Goal: Task Accomplishment & Management: Use online tool/utility

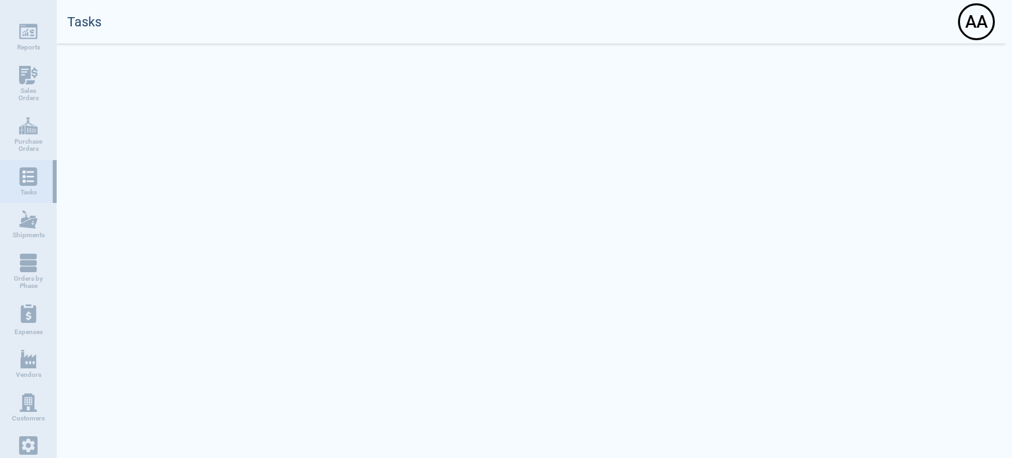
select select "50"
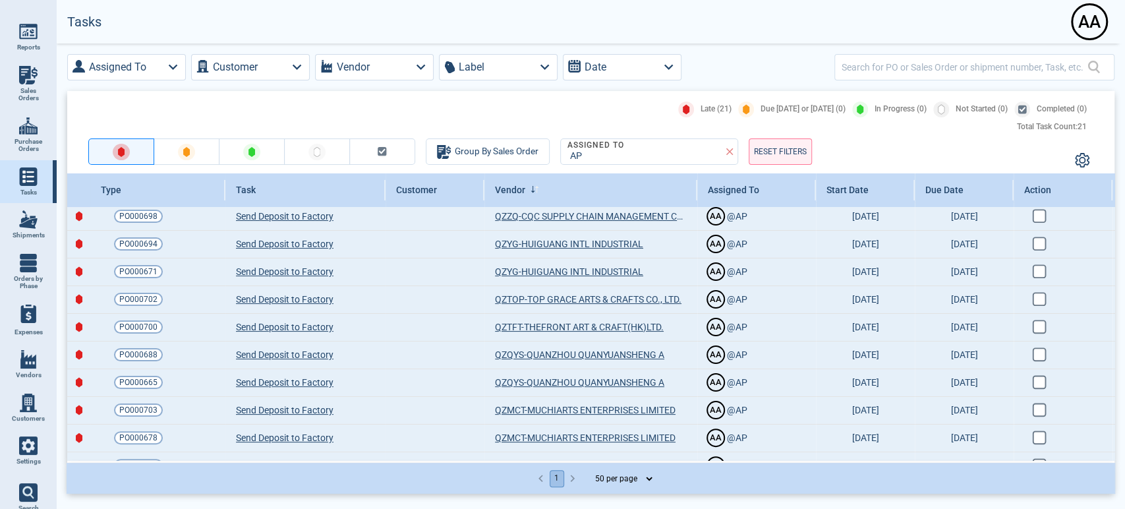
scroll to position [146, 0]
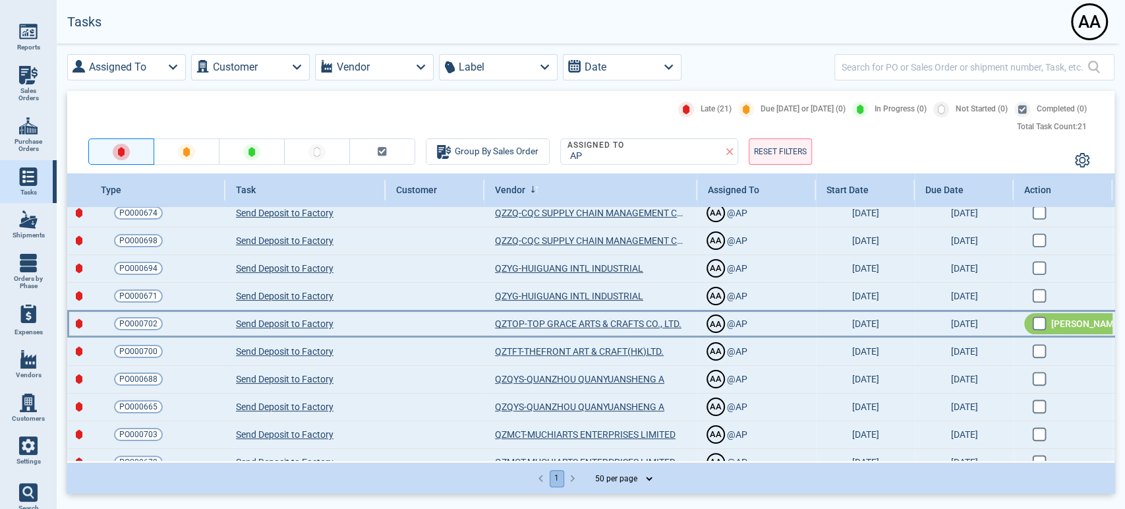
click at [1011, 325] on div "Mark Done" at bounding box center [1076, 323] width 105 height 21
click at [1011, 325] on input "checkbox" at bounding box center [1037, 321] width 11 height 11
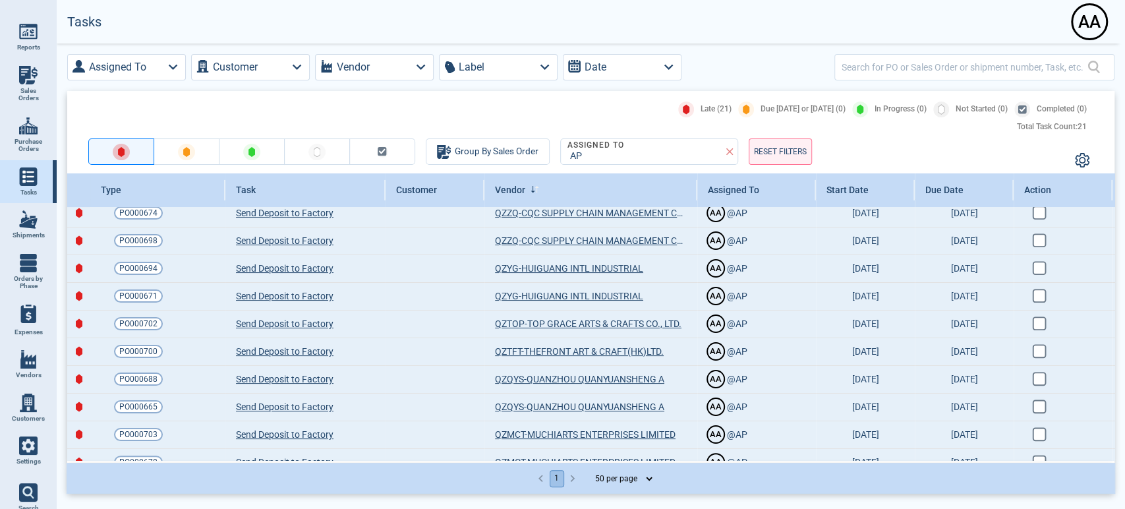
checkbox input "true"
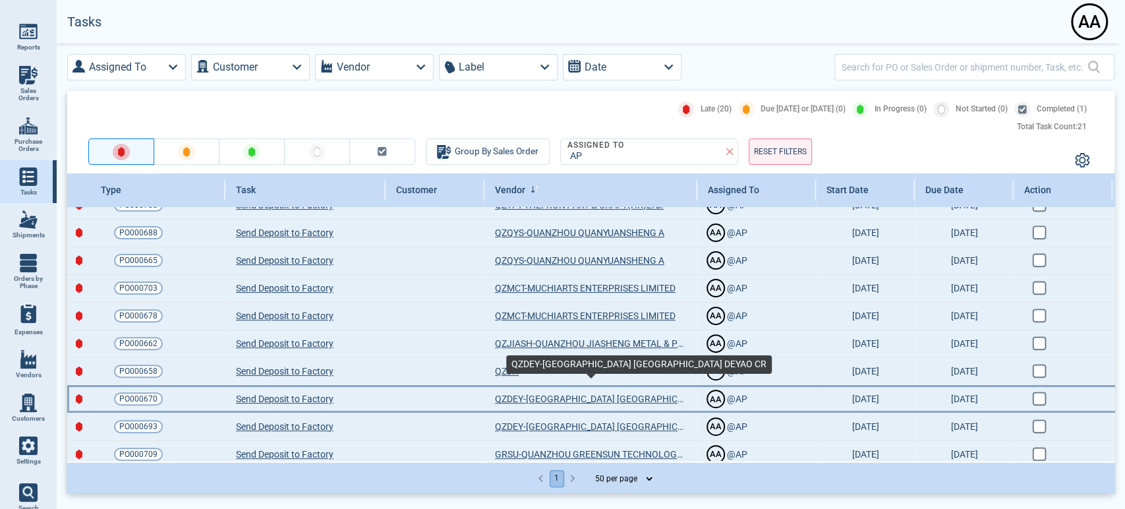
scroll to position [333, 0]
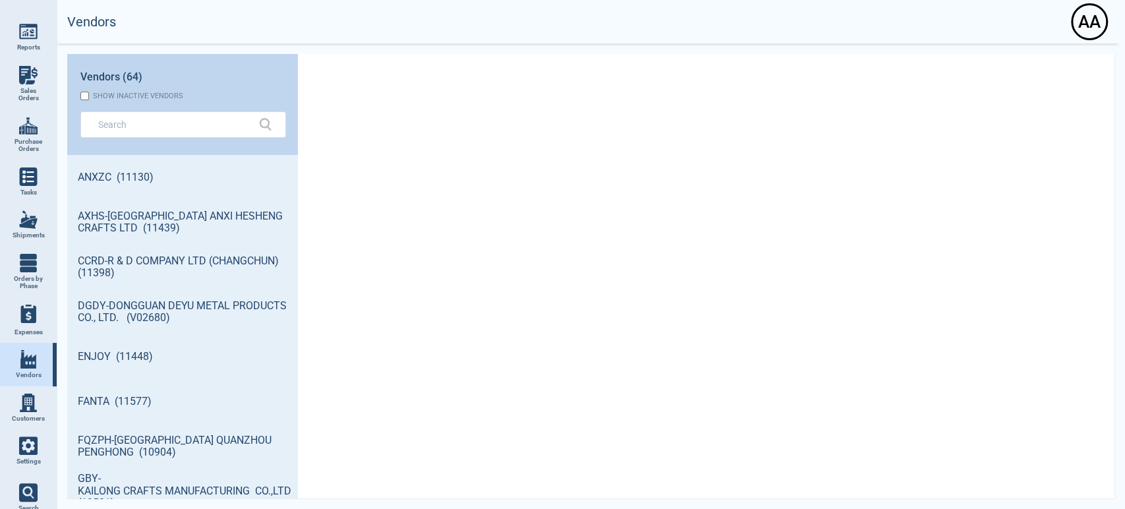
scroll to position [339, 227]
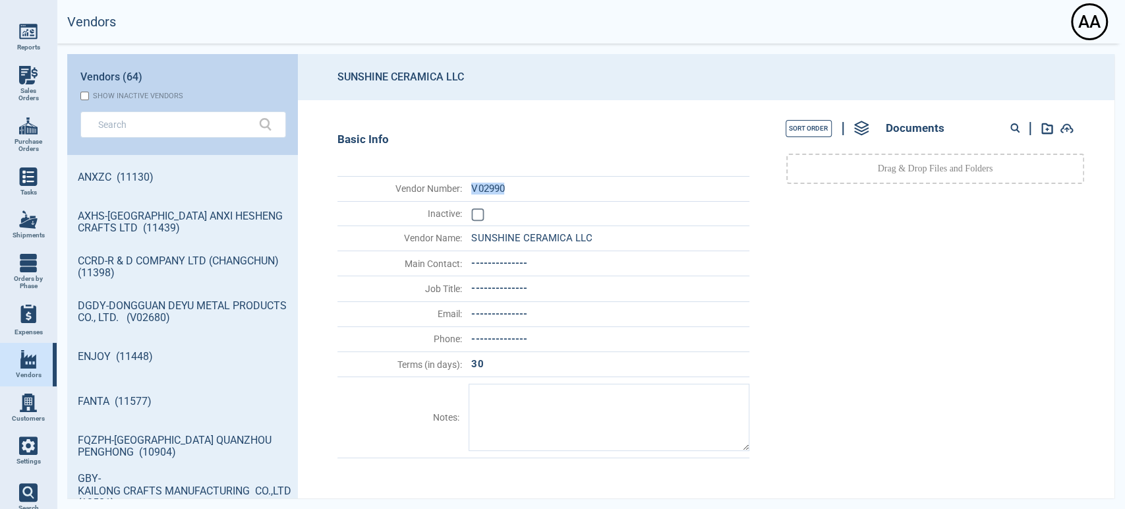
drag, startPoint x: 470, startPoint y: 184, endPoint x: 507, endPoint y: 185, distance: 36.9
click at [507, 185] on li "Vendor Number : V02990" at bounding box center [543, 189] width 412 height 26
copy span "V02990"
click at [542, 154] on div "Basic Info Vendor Number : V02990 Inactive : Vendor Name : SUNSHINE CERAMICA LL…" at bounding box center [527, 299] width 458 height 398
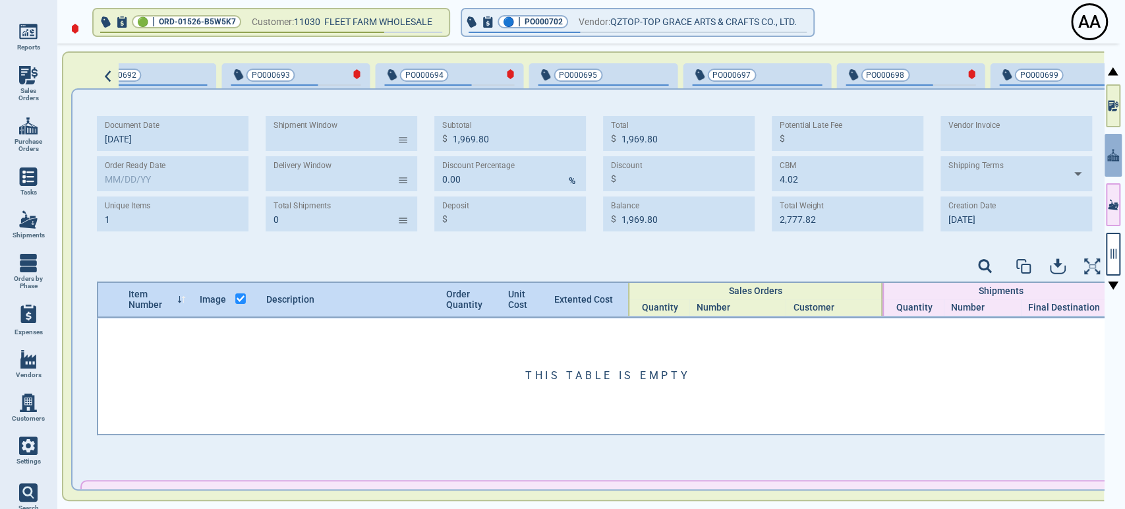
scroll to position [0, 1961]
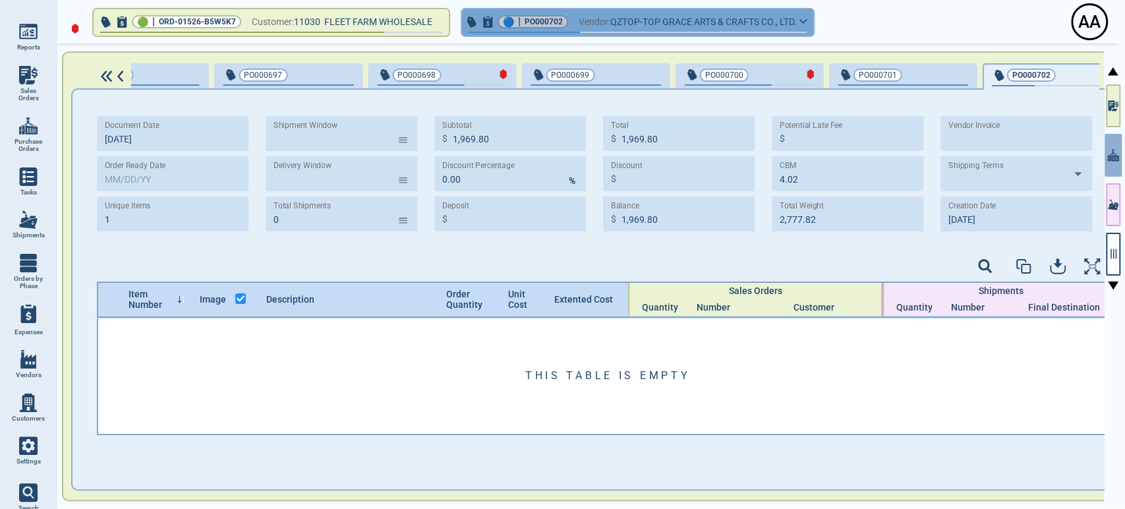
click at [490, 20] on icon "button" at bounding box center [487, 21] width 9 height 11
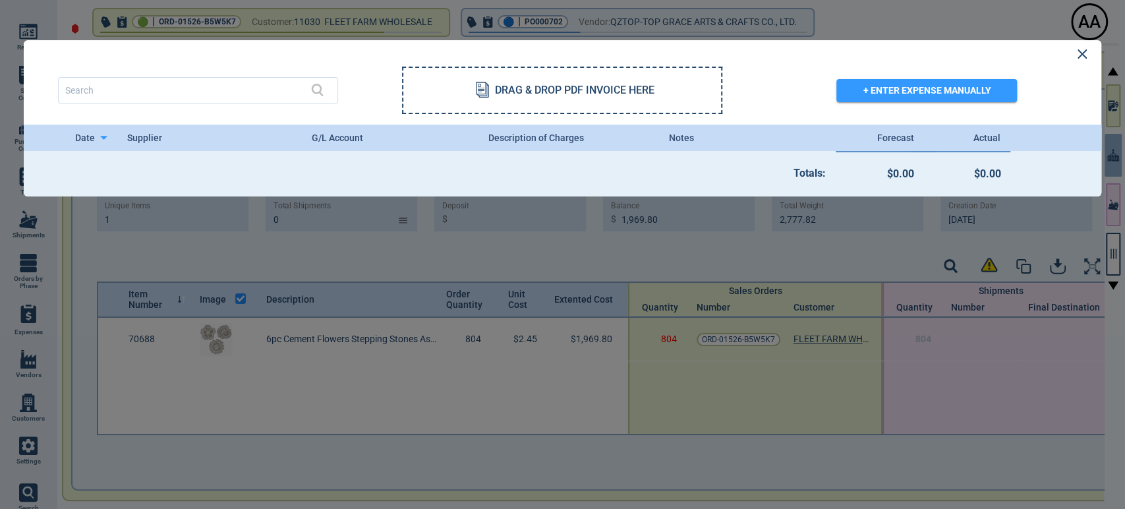
click at [1086, 53] on div "DRAG & DROP PDF INVOICE HERE + ENTER EXPENSE MANUALLY" at bounding box center [554, 82] width 1093 height 84
click at [1082, 55] on icon at bounding box center [1082, 54] width 8 height 8
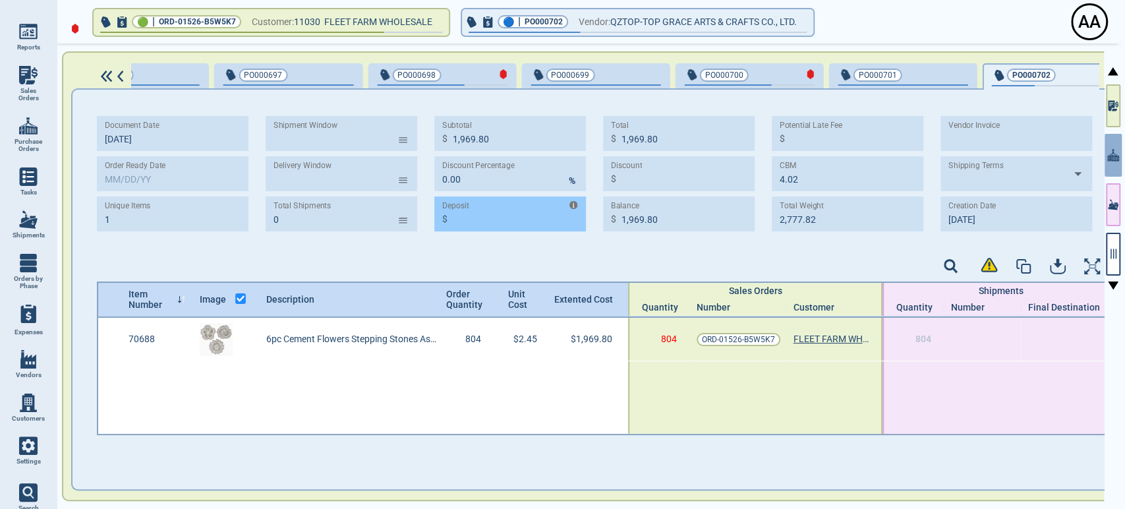
click at [508, 213] on input "Deposit" at bounding box center [519, 214] width 133 height 30
paste input "590.94"
type input "590.94"
click at [522, 260] on div at bounding box center [604, 267] width 1015 height 27
type input "1,378.86"
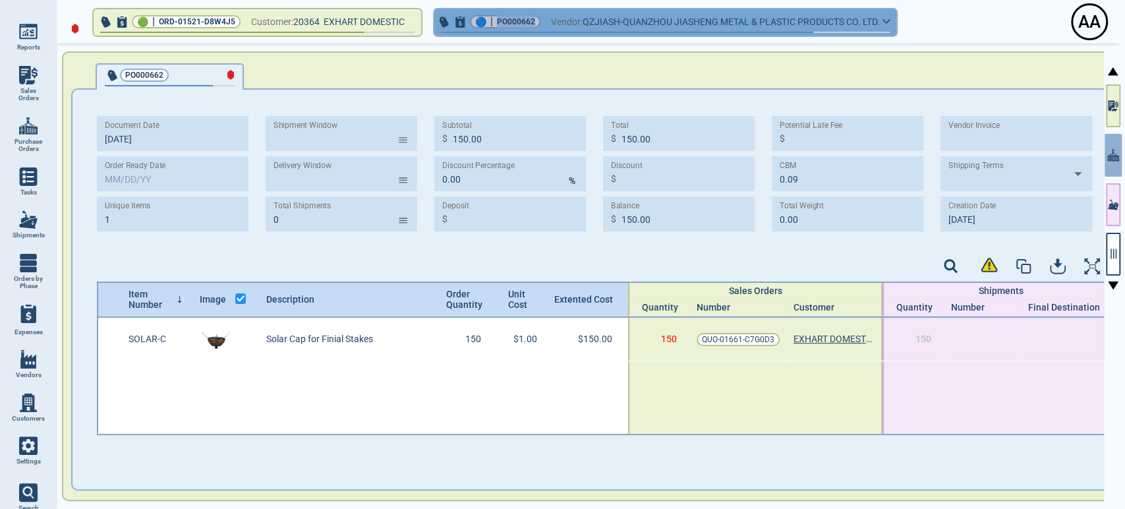
drag, startPoint x: 501, startPoint y: 26, endPoint x: 540, endPoint y: 28, distance: 39.6
click at [540, 28] on button "🔵 | PO000662 Vendor: QZJIASH-QUANZHOU JIASHENG METAL & PLASTIC PRODUCTS CO. LTD." at bounding box center [665, 22] width 462 height 26
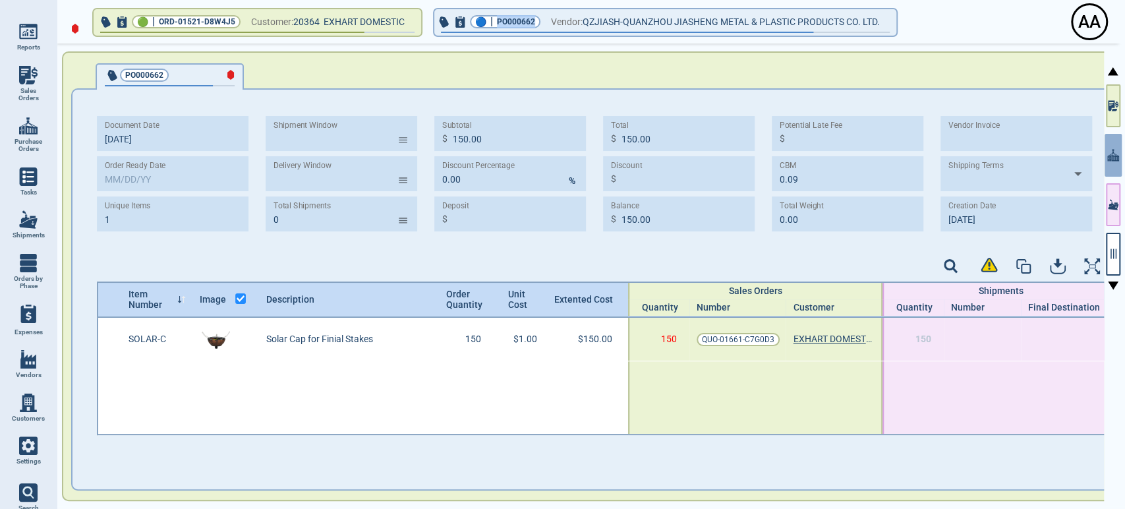
copy div "PO000662"
